Goal: Transaction & Acquisition: Purchase product/service

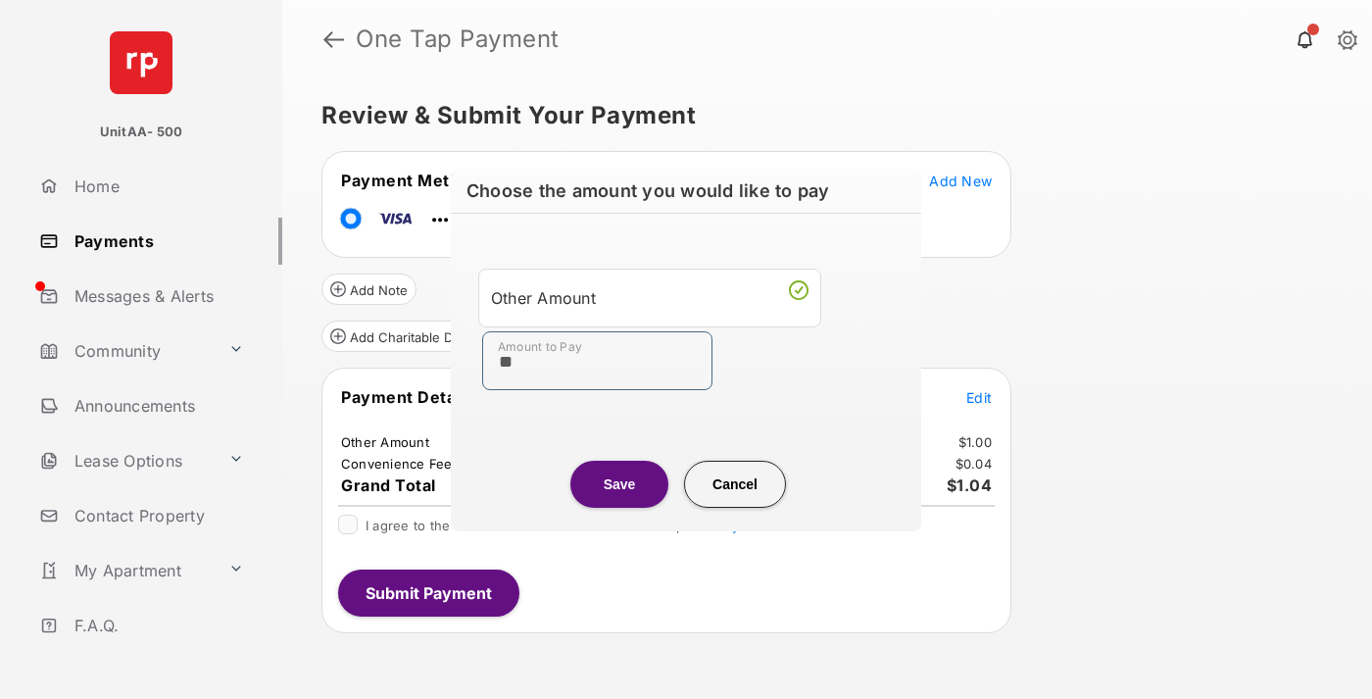
type input "**"
click at [619, 483] on button "Save" at bounding box center [619, 483] width 98 height 47
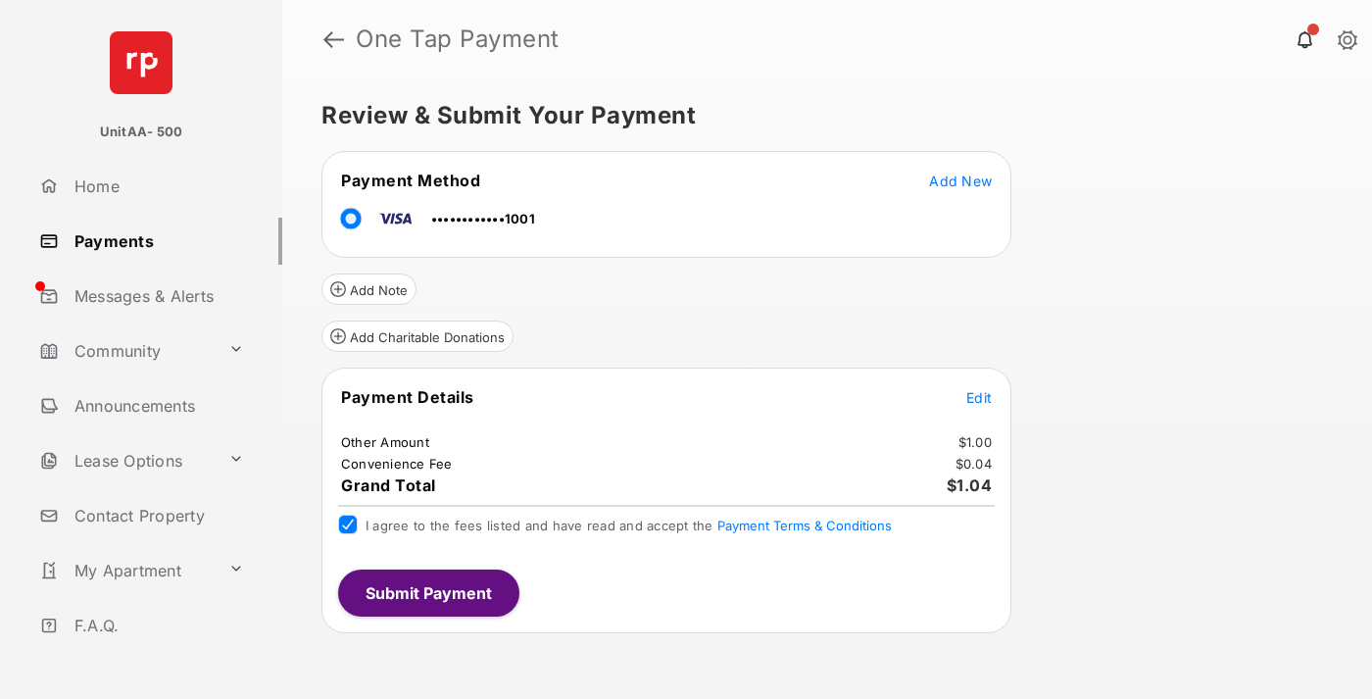
click at [427, 592] on button "Submit Payment" at bounding box center [428, 592] width 181 height 47
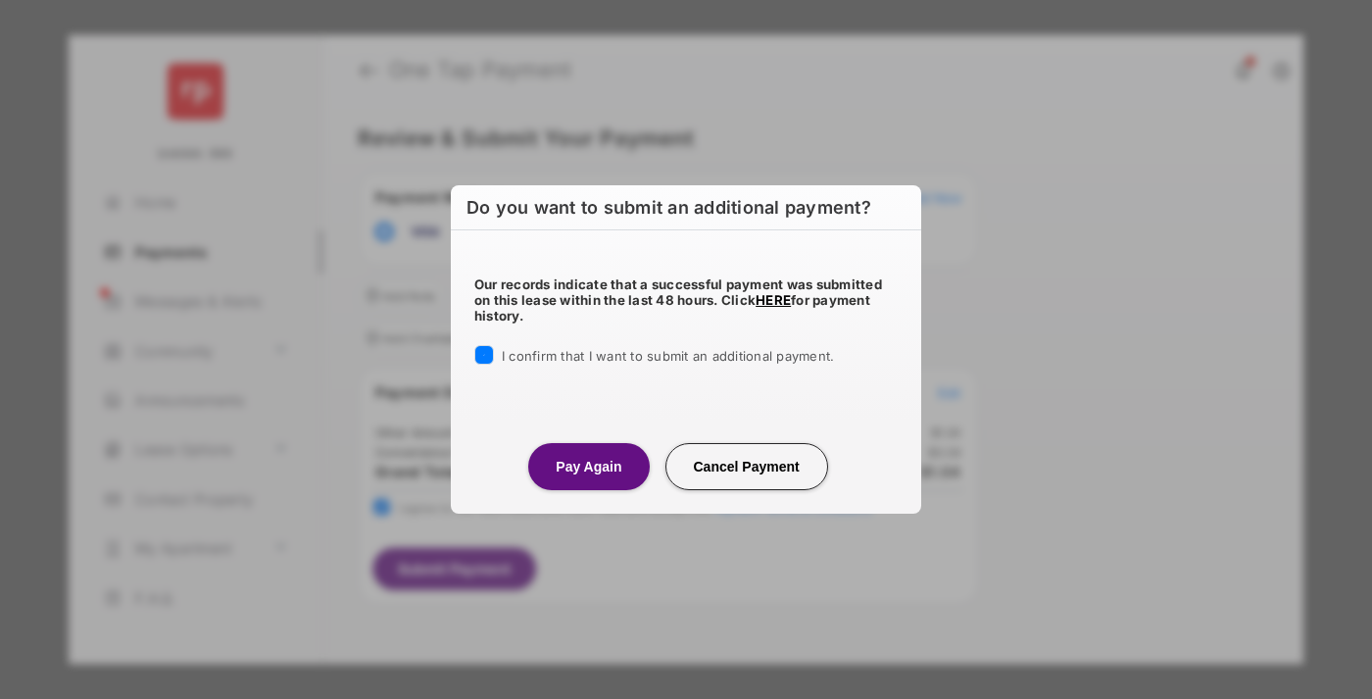
click at [588, 465] on button "Pay Again" at bounding box center [588, 466] width 121 height 47
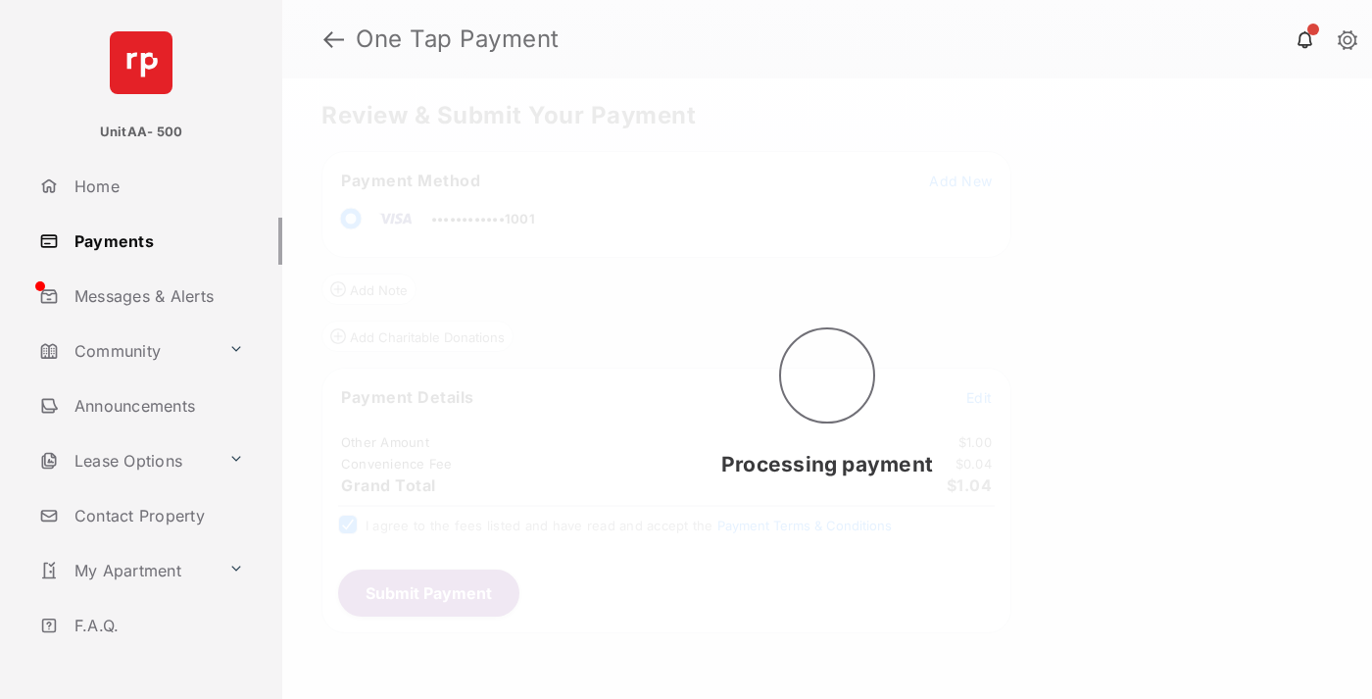
click at [153, 240] on link "Payments" at bounding box center [156, 240] width 251 height 47
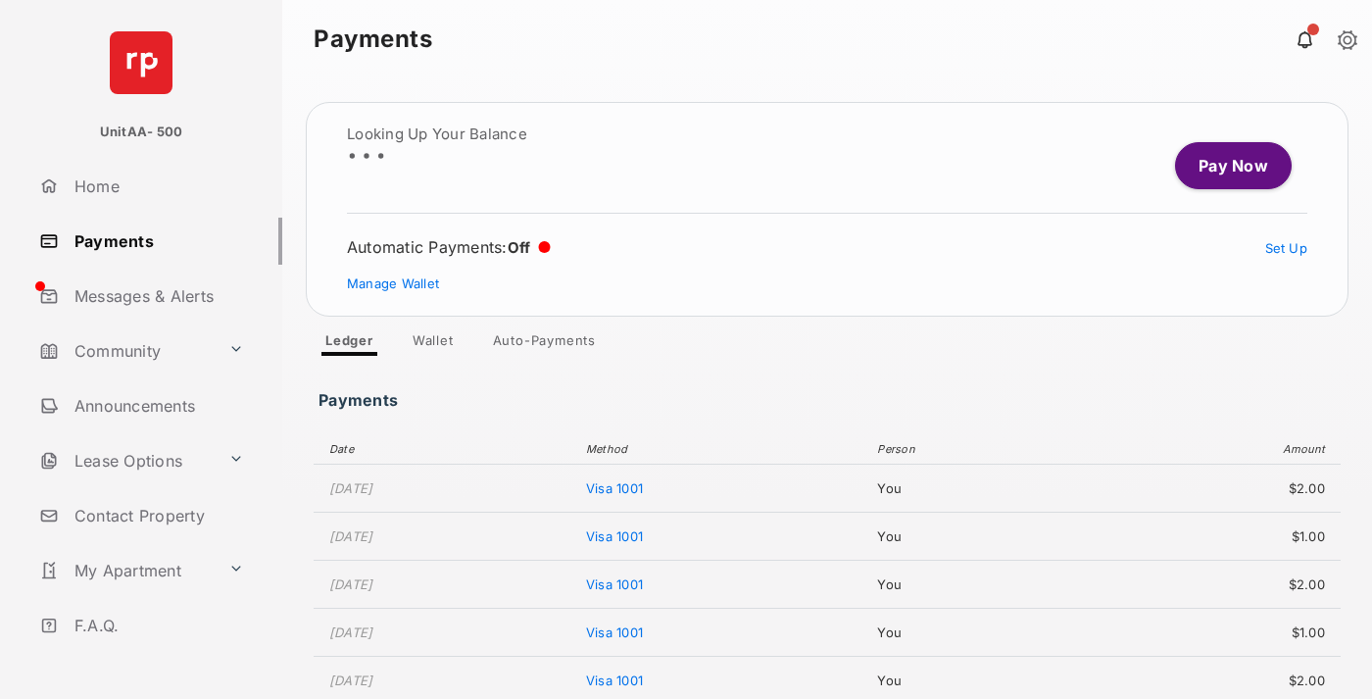
click at [1225, 166] on link "Pay Now" at bounding box center [1233, 165] width 117 height 47
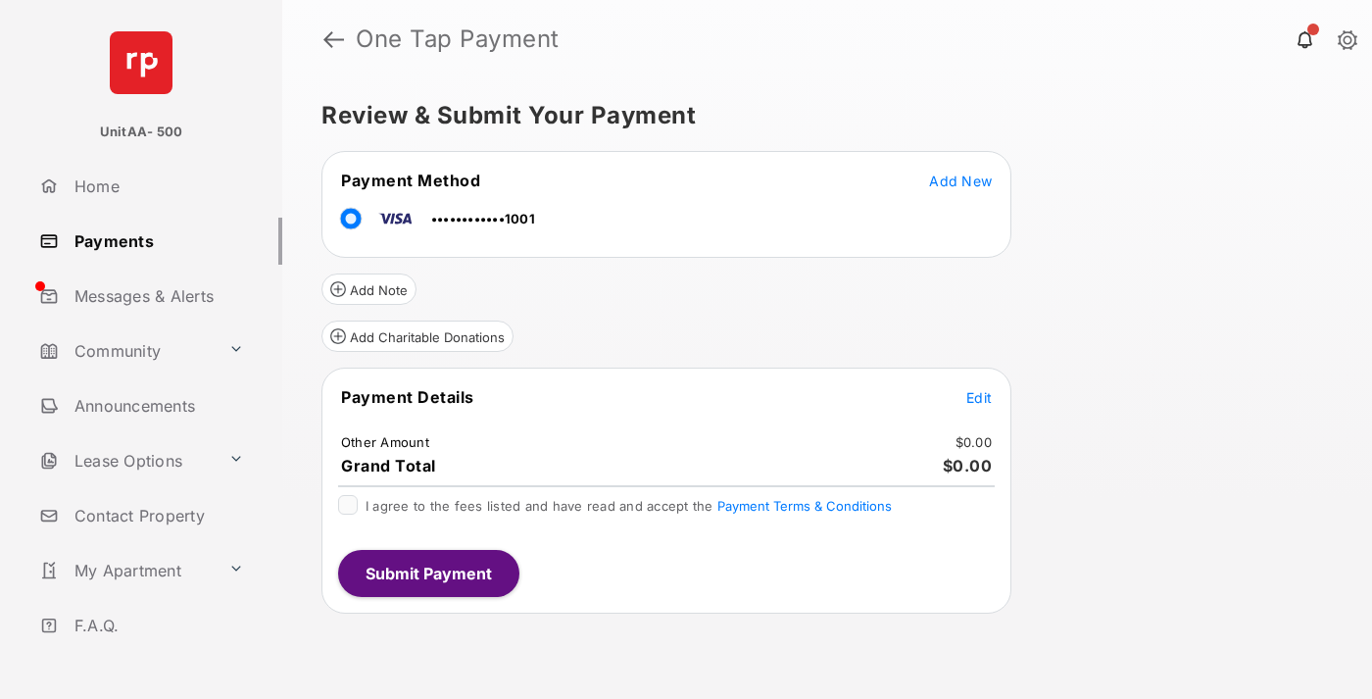
click at [979, 397] on span "Edit" at bounding box center [978, 397] width 25 height 17
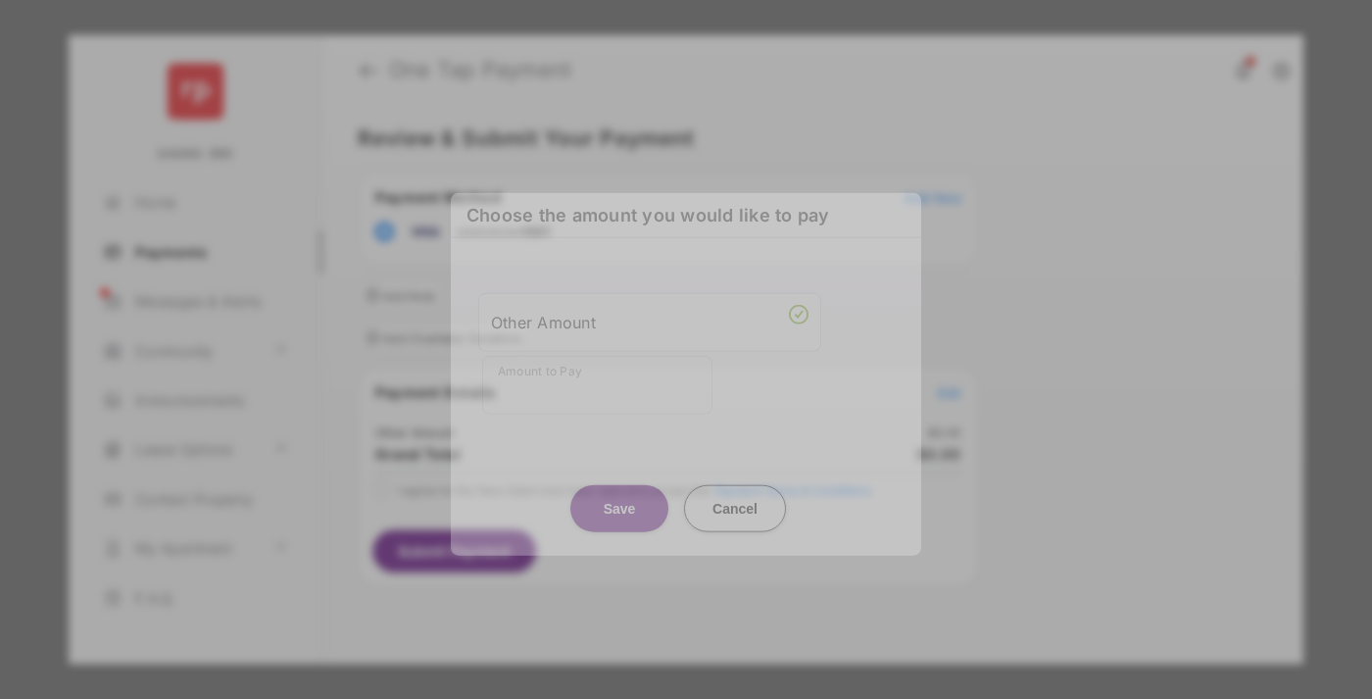
click at [650, 321] on div "Other Amount" at bounding box center [649, 321] width 317 height 33
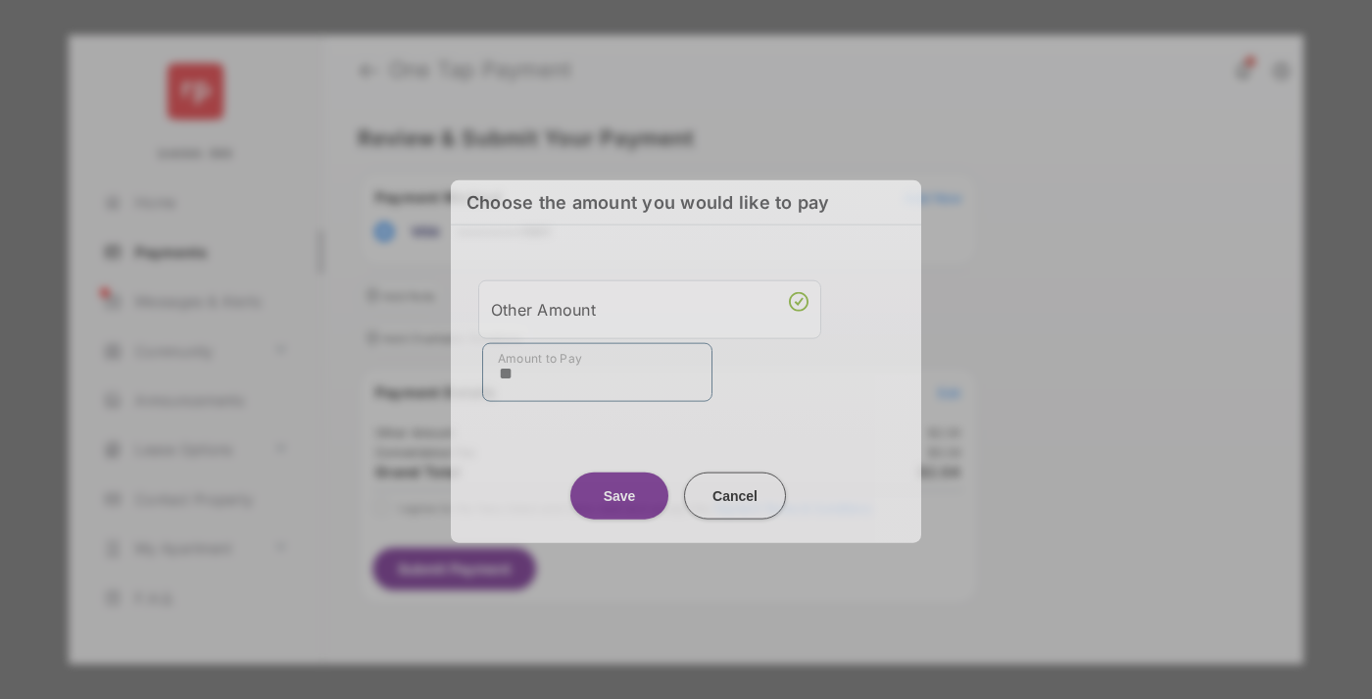
type input "**"
click at [619, 495] on button "Save" at bounding box center [619, 494] width 98 height 47
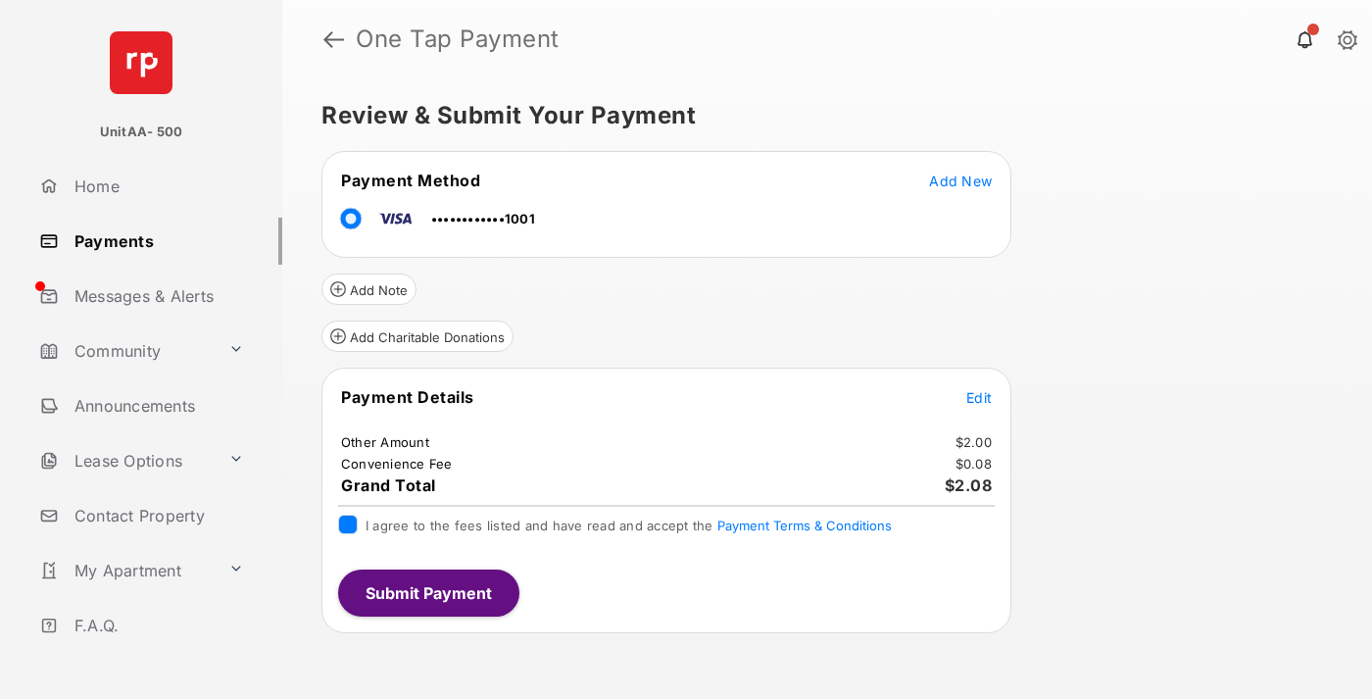
click at [427, 592] on button "Submit Payment" at bounding box center [428, 592] width 181 height 47
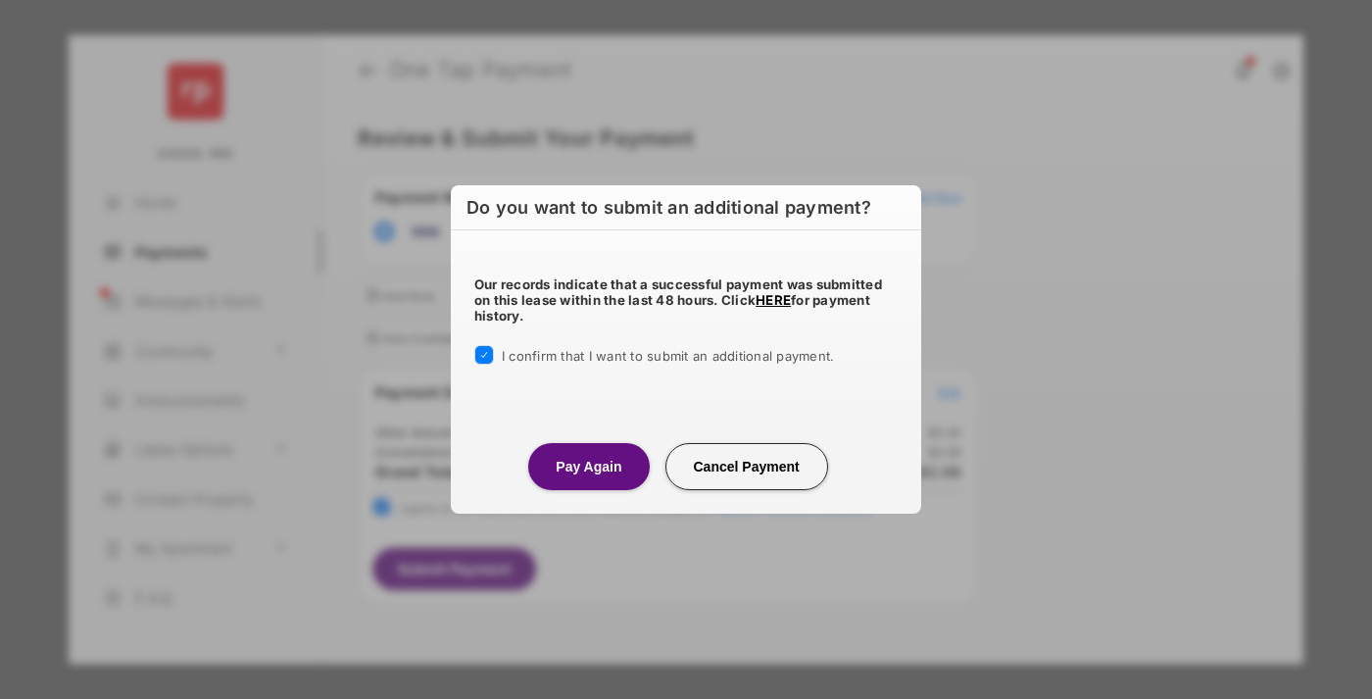
click at [588, 465] on button "Pay Again" at bounding box center [588, 466] width 121 height 47
